Goal: Information Seeking & Learning: Check status

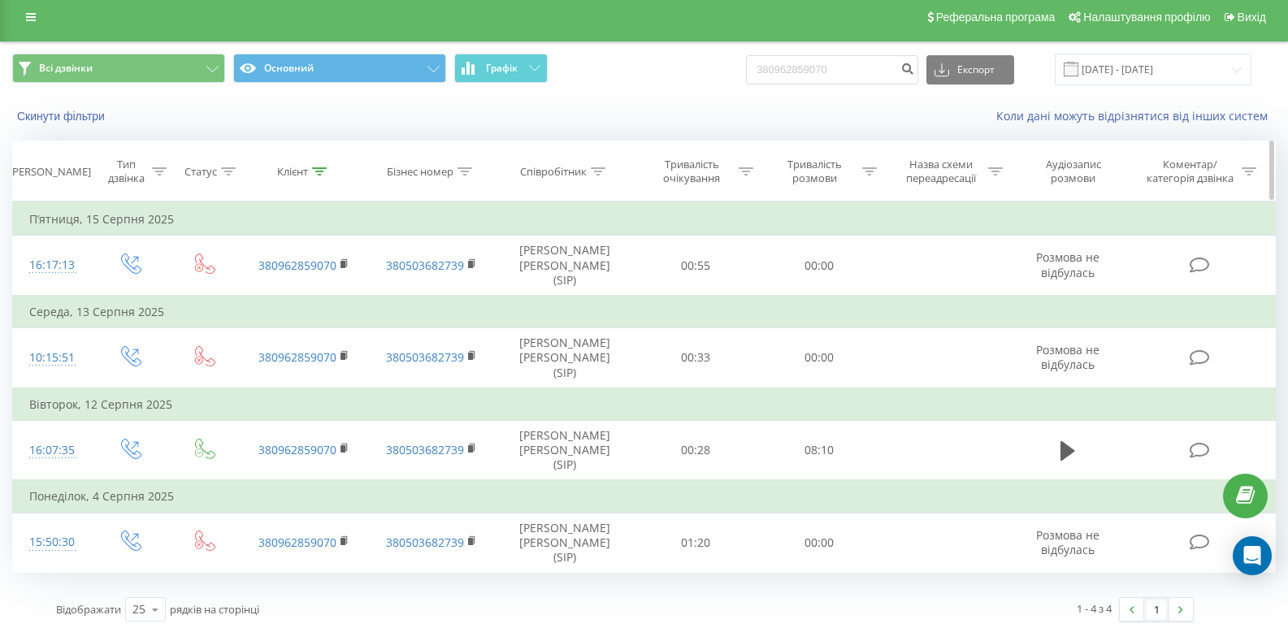
click at [318, 175] on div at bounding box center [319, 172] width 15 height 14
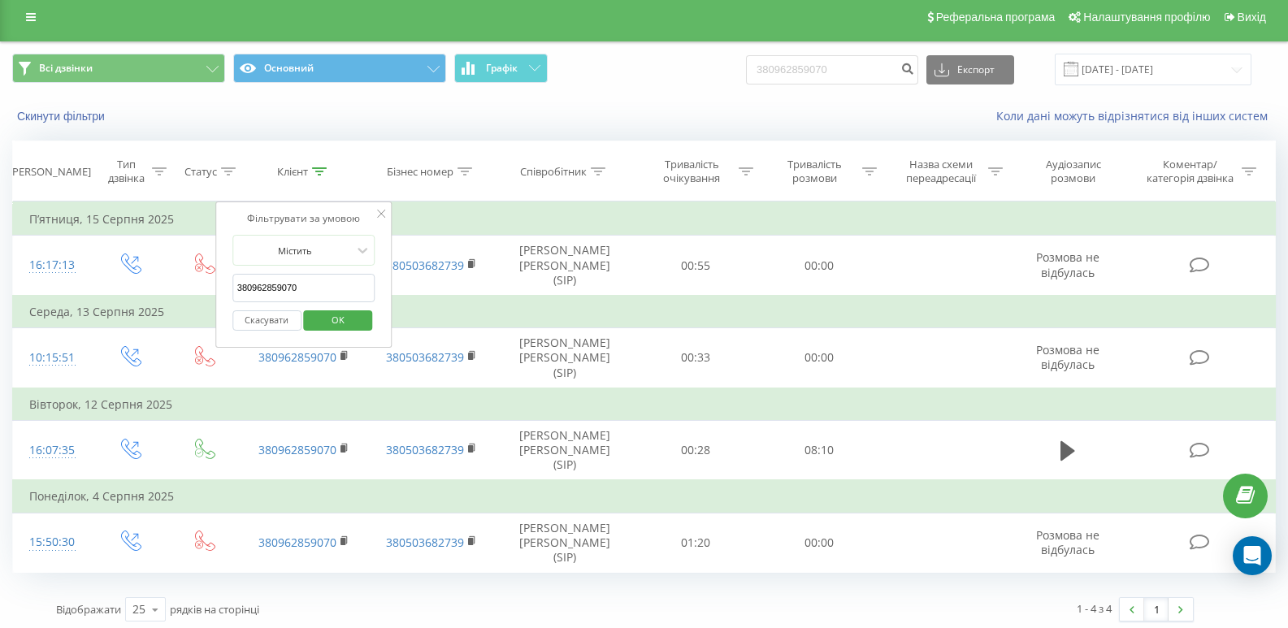
click at [329, 289] on input "380962859070" at bounding box center [303, 288] width 143 height 28
click at [329, 288] on input "380962859070" at bounding box center [303, 288] width 143 height 28
paste input "676992227"
click at [349, 318] on span "OK" at bounding box center [337, 319] width 45 height 25
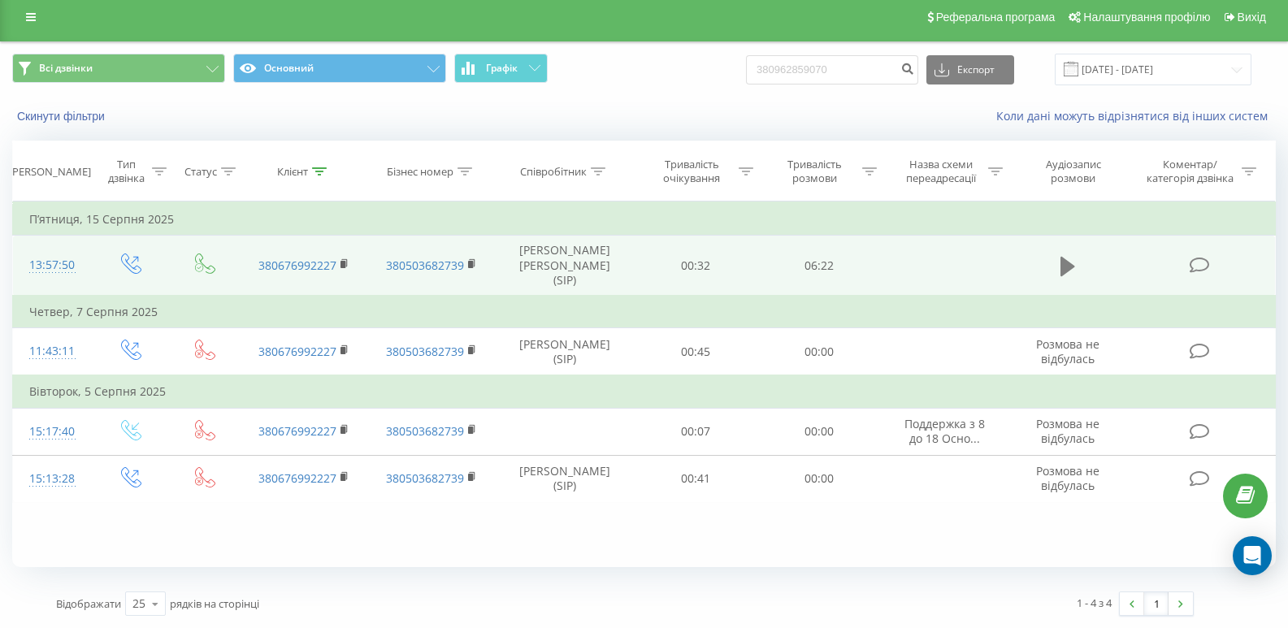
click at [1065, 259] on icon at bounding box center [1067, 265] width 15 height 19
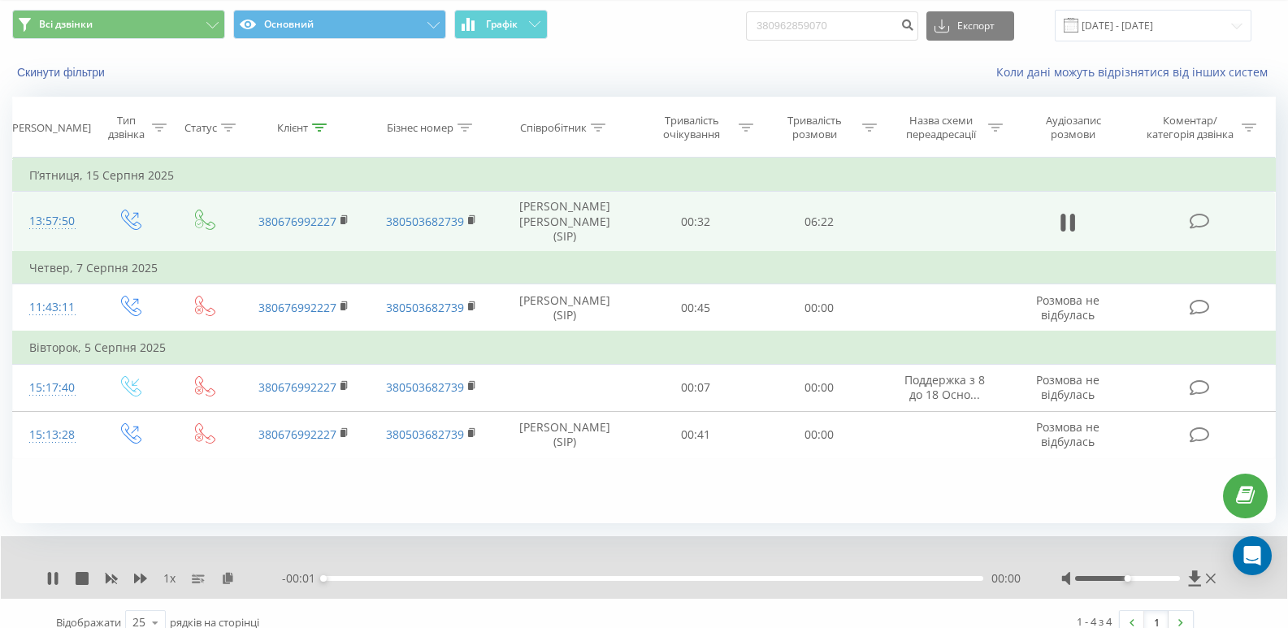
scroll to position [70, 0]
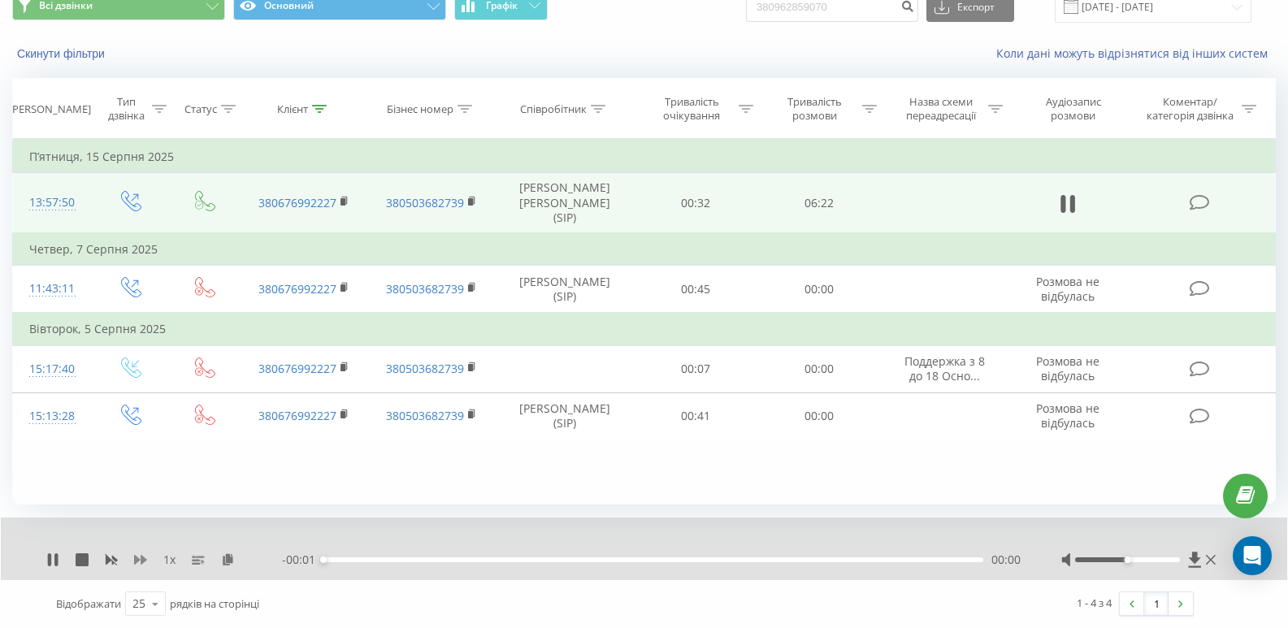
click at [137, 559] on icon at bounding box center [140, 560] width 13 height 10
drag, startPoint x: 137, startPoint y: 559, endPoint x: 155, endPoint y: 555, distance: 18.3
click at [137, 558] on icon at bounding box center [140, 560] width 13 height 10
click at [238, 560] on icon at bounding box center [238, 558] width 14 height 11
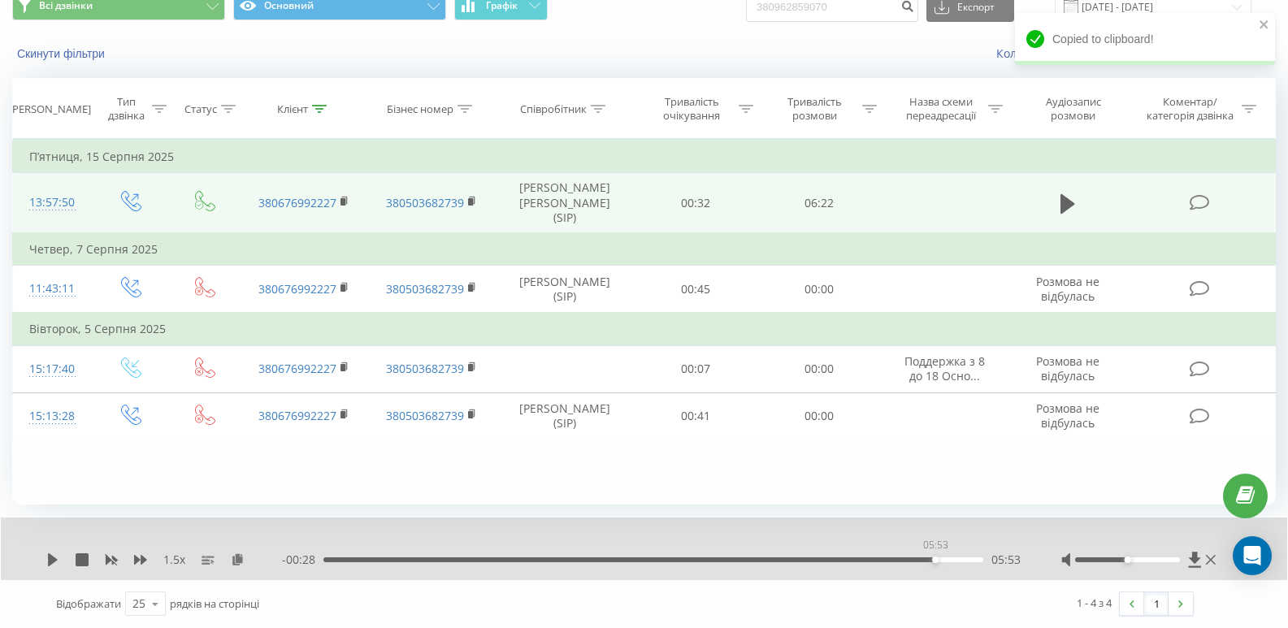
click at [934, 559] on div "05:53" at bounding box center [653, 559] width 660 height 5
click at [55, 563] on icon at bounding box center [52, 559] width 13 height 13
click at [318, 105] on icon at bounding box center [319, 109] width 15 height 8
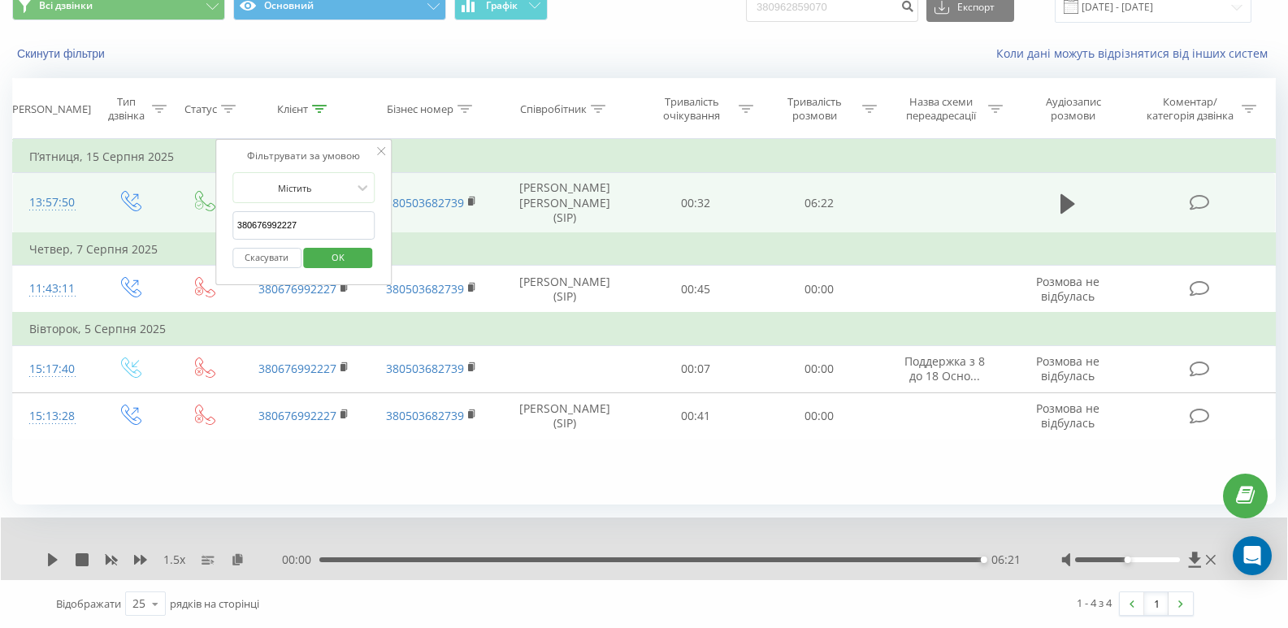
click at [296, 227] on input "380676992227" at bounding box center [303, 225] width 143 height 28
paste input "508687582"
type input "380508687582"
click at [326, 258] on span "OK" at bounding box center [337, 257] width 45 height 25
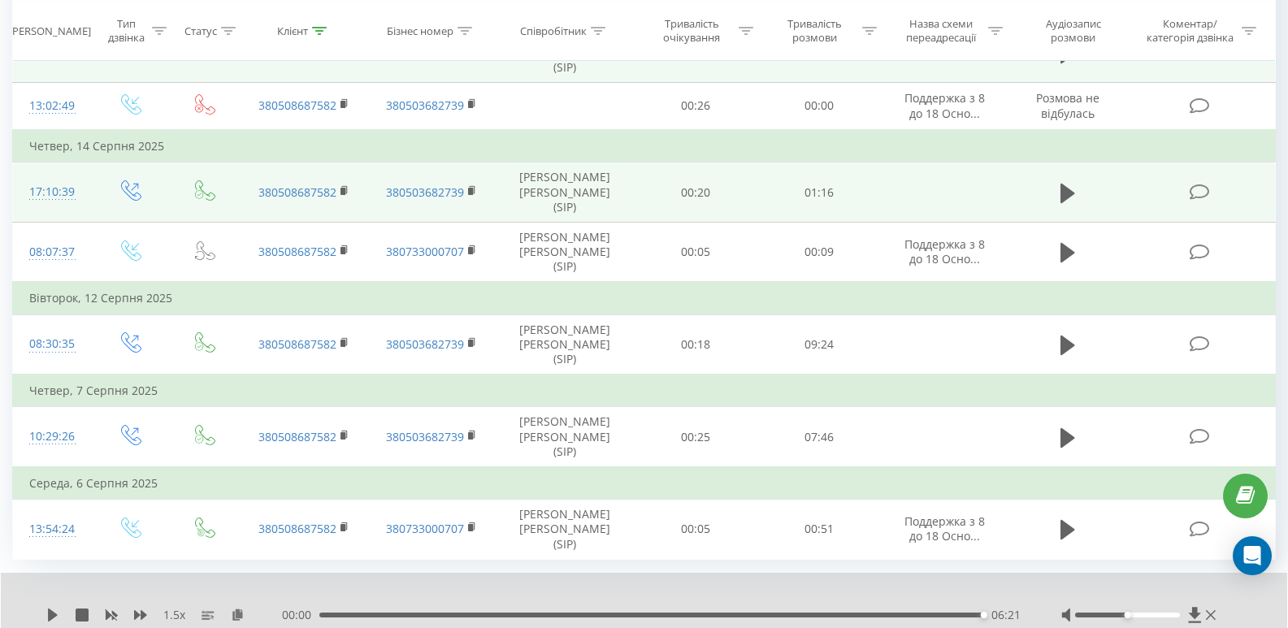
scroll to position [250, 0]
